Goal: Transaction & Acquisition: Purchase product/service

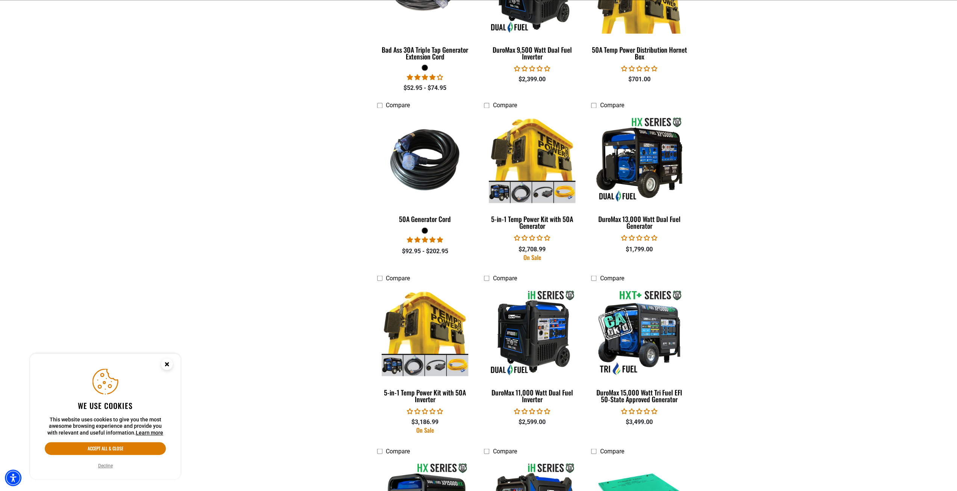
scroll to position [1203, 0]
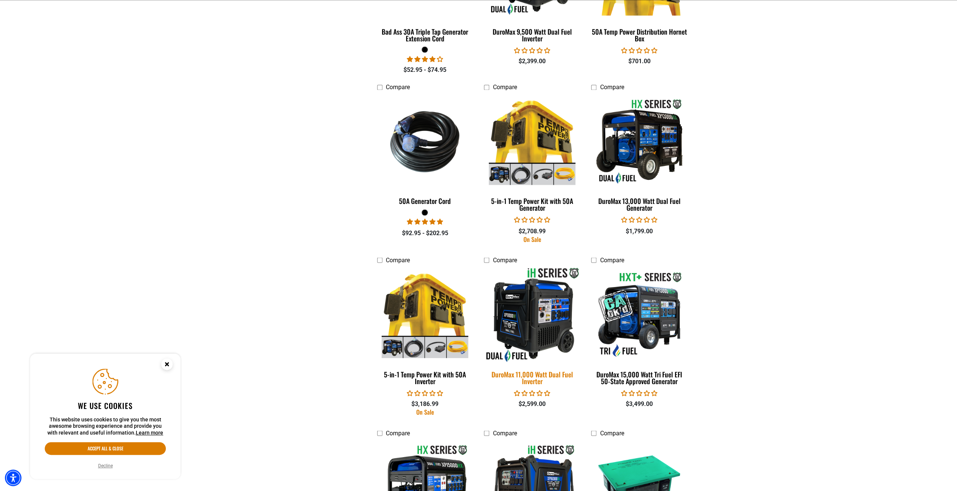
click at [527, 316] on img at bounding box center [531, 314] width 105 height 96
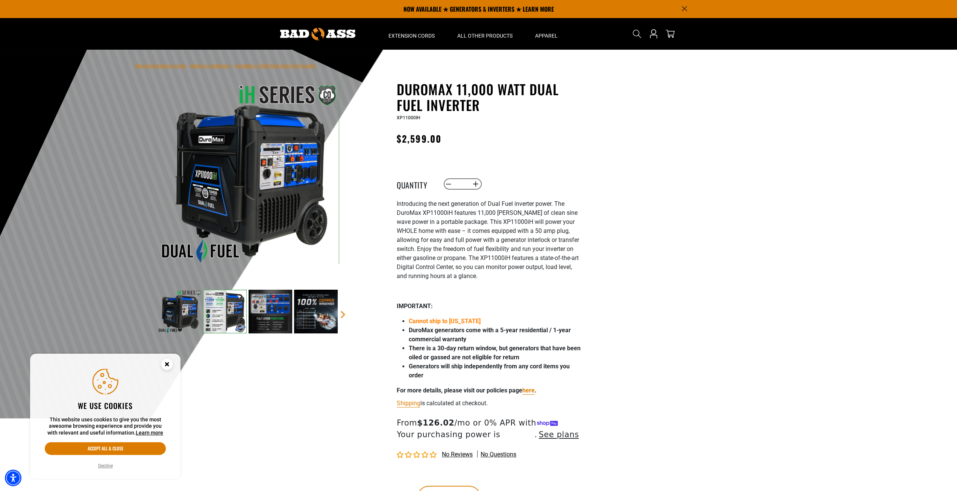
click at [168, 364] on icon "Close this option" at bounding box center [166, 363] width 3 height 3
